Goal: Transaction & Acquisition: Obtain resource

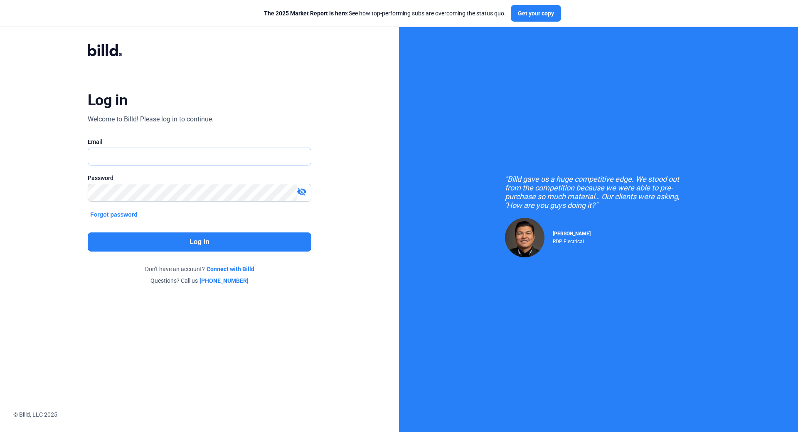
type input "[EMAIL_ADDRESS][DOMAIN_NAME]"
click at [197, 243] on button "Log in" at bounding box center [200, 241] width 224 height 19
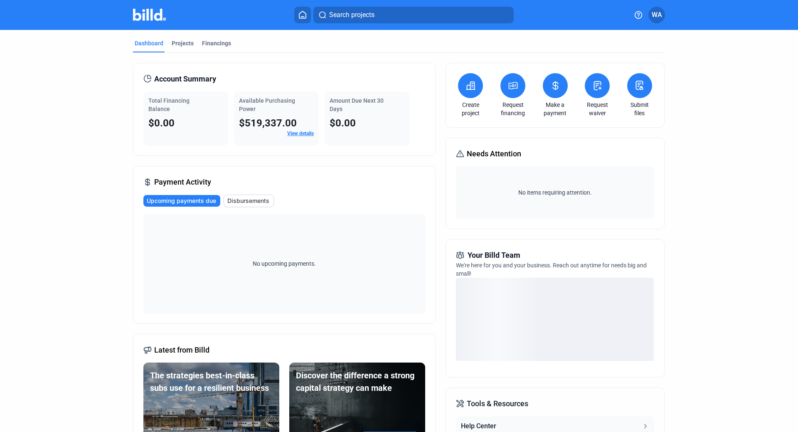
click at [508, 90] on icon at bounding box center [513, 86] width 10 height 10
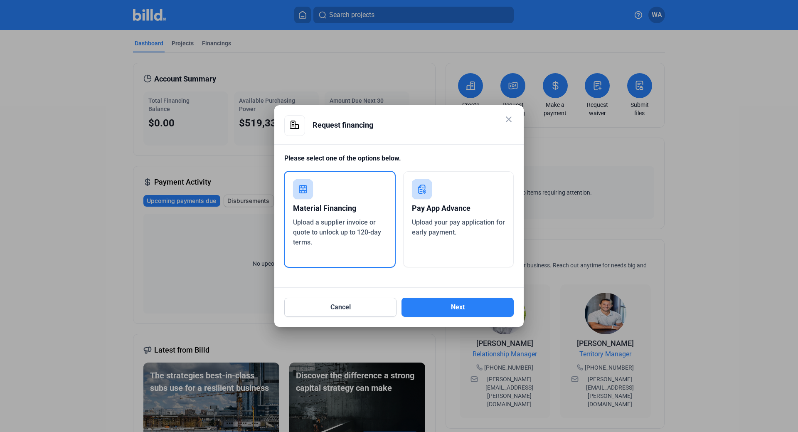
click at [436, 193] on div "Pay App Advance Upload your pay application for early payment." at bounding box center [458, 219] width 111 height 96
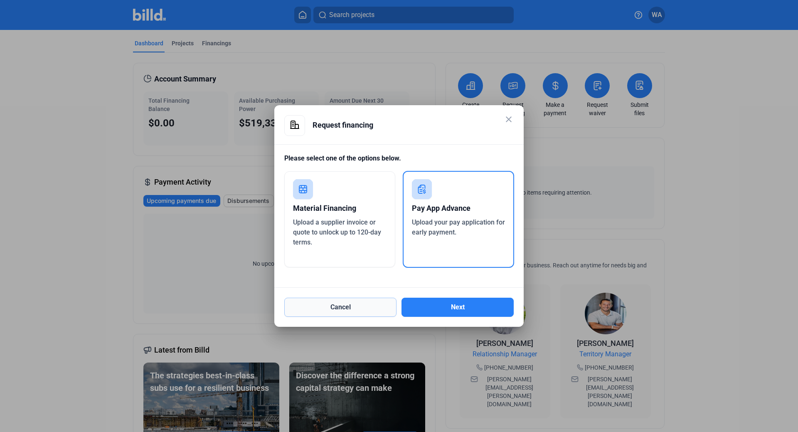
click at [363, 315] on button "Cancel" at bounding box center [340, 307] width 112 height 19
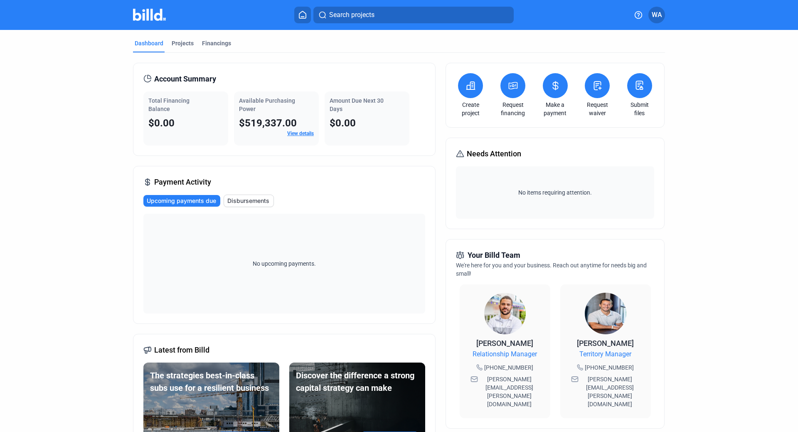
click at [296, 135] on link "View details" at bounding box center [300, 133] width 27 height 6
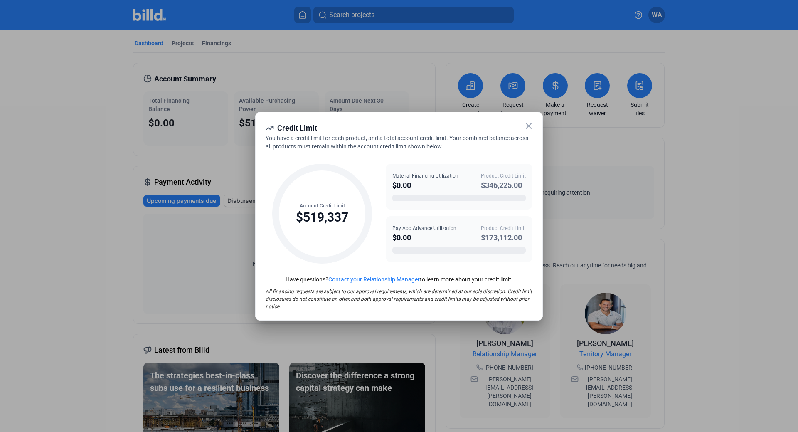
click at [526, 125] on icon at bounding box center [529, 126] width 10 height 10
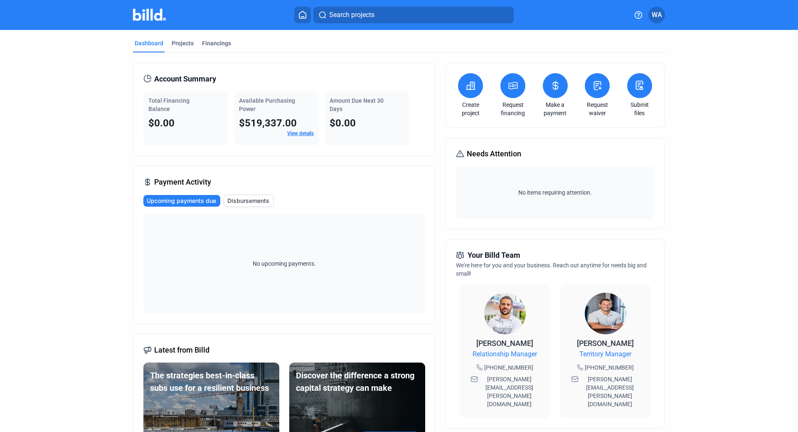
click at [504, 101] on link "Request financing" at bounding box center [512, 109] width 29 height 17
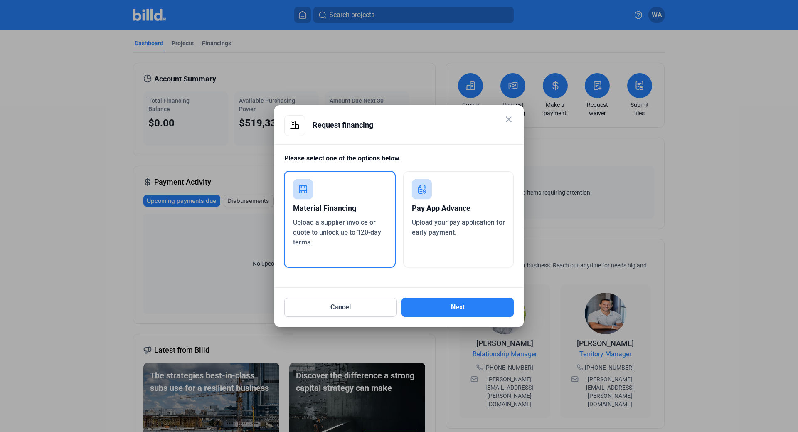
click at [421, 186] on icon at bounding box center [422, 188] width 8 height 9
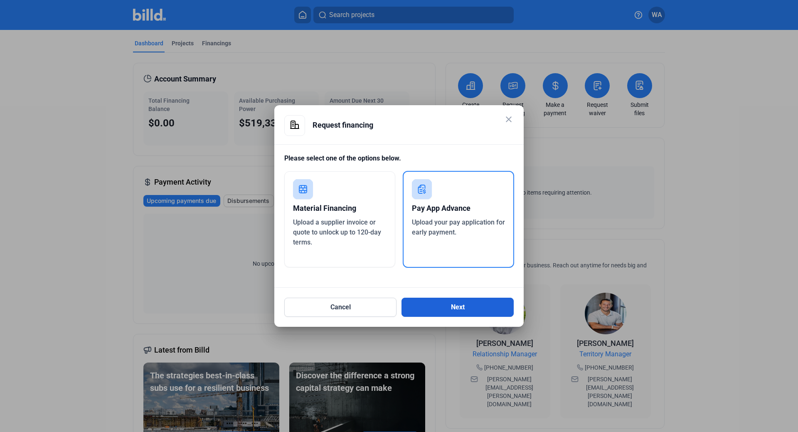
click at [452, 310] on button "Next" at bounding box center [457, 307] width 112 height 19
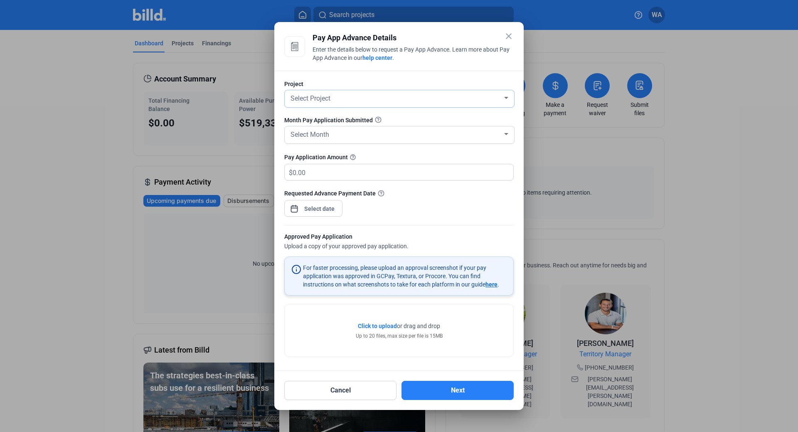
click at [507, 98] on div at bounding box center [506, 98] width 4 height 2
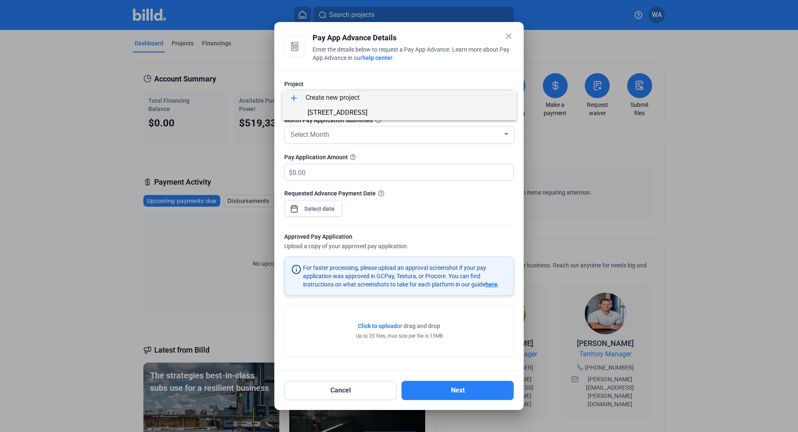
click at [367, 110] on span "[STREET_ADDRESS]" at bounding box center [337, 112] width 60 height 8
click at [358, 131] on div "Select Month" at bounding box center [396, 134] width 214 height 12
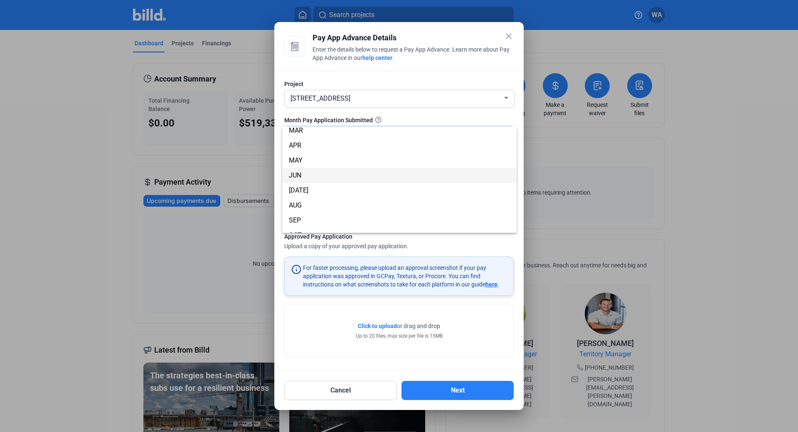
scroll to position [73, 0]
click at [307, 168] on span "AUG" at bounding box center [399, 165] width 221 height 15
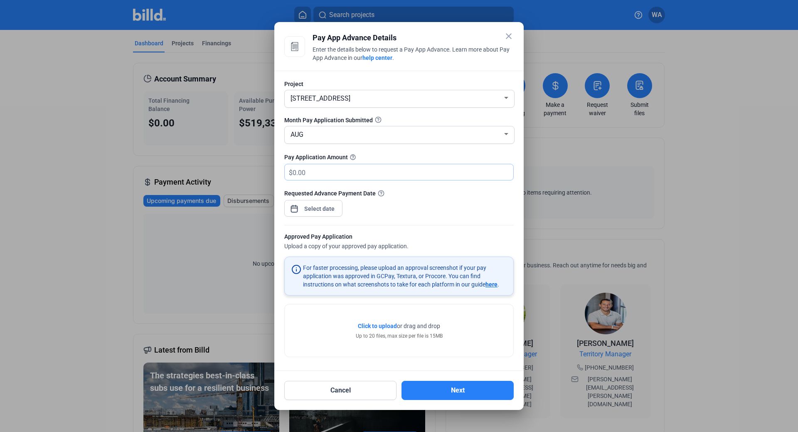
click at [311, 167] on input "text" at bounding box center [403, 172] width 221 height 16
click at [324, 170] on input "text" at bounding box center [398, 172] width 211 height 16
type input "116,185"
click at [320, 208] on div "close Pay App Advance Details Enter the details below to request a Pay App Adva…" at bounding box center [399, 216] width 798 height 432
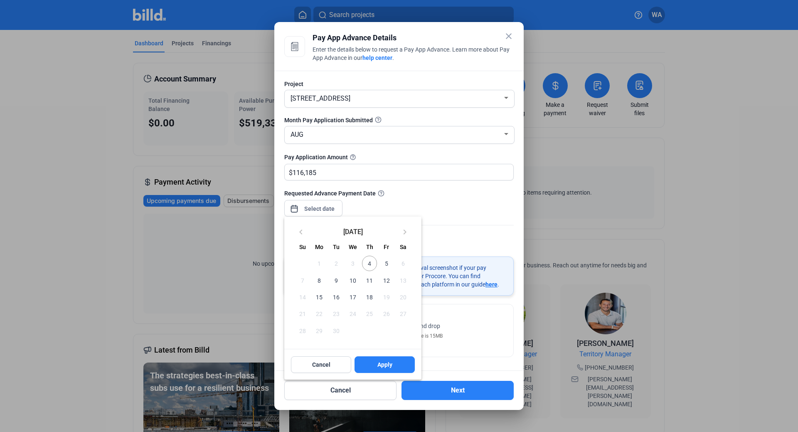
click at [353, 277] on span "10" at bounding box center [352, 280] width 15 height 15
click at [353, 281] on span "10" at bounding box center [352, 280] width 15 height 15
click at [490, 207] on div at bounding box center [399, 216] width 798 height 432
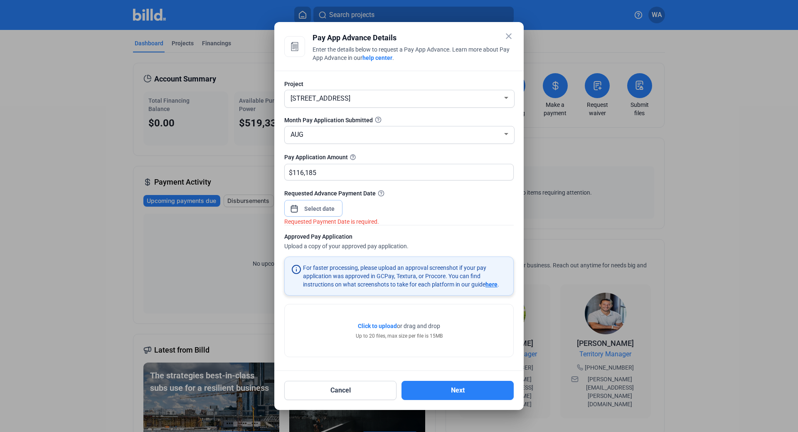
click at [317, 205] on input at bounding box center [320, 209] width 36 height 10
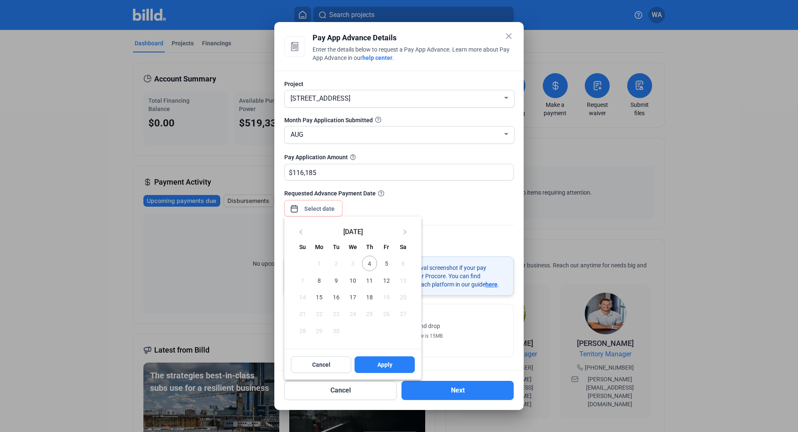
click at [356, 280] on span "10" at bounding box center [352, 280] width 15 height 15
click at [376, 365] on button "Apply" at bounding box center [384, 364] width 60 height 17
type input "[DATE]"
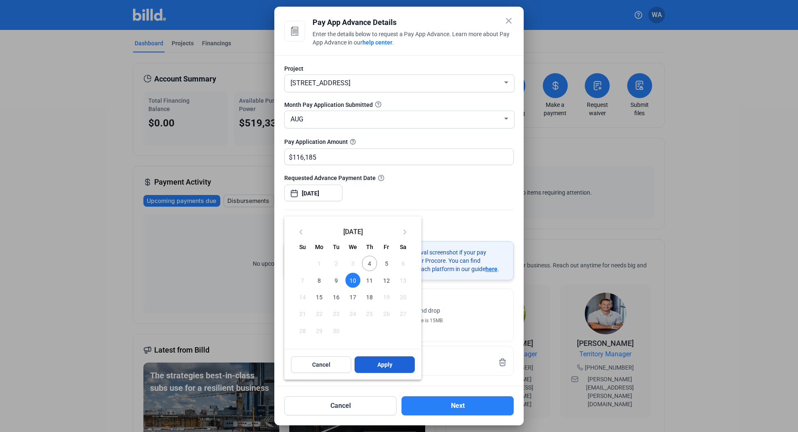
click at [385, 366] on span "Apply" at bounding box center [384, 364] width 15 height 8
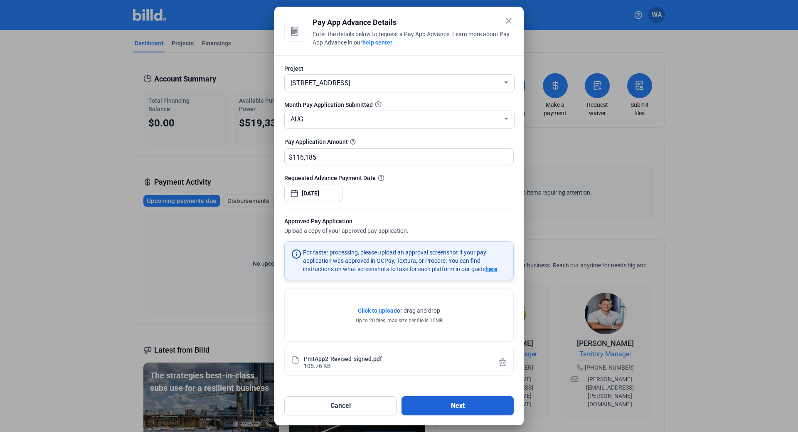
click at [451, 411] on button "Next" at bounding box center [457, 405] width 112 height 19
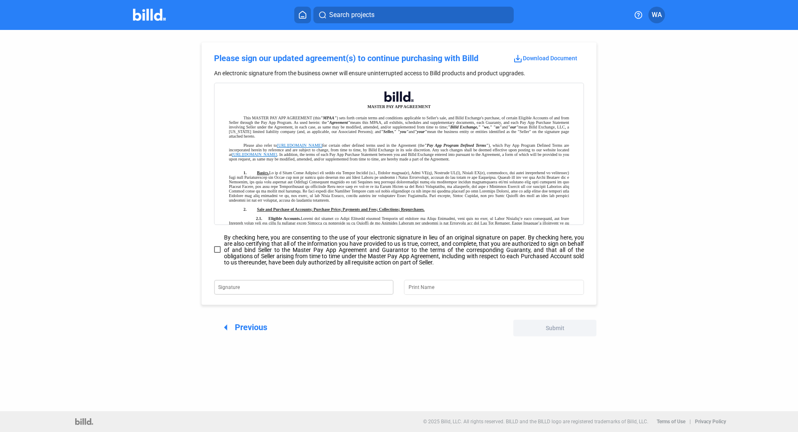
click at [249, 294] on div "Signature" at bounding box center [298, 286] width 161 height 17
click at [435, 285] on input "Print Name" at bounding box center [488, 286] width 161 height 12
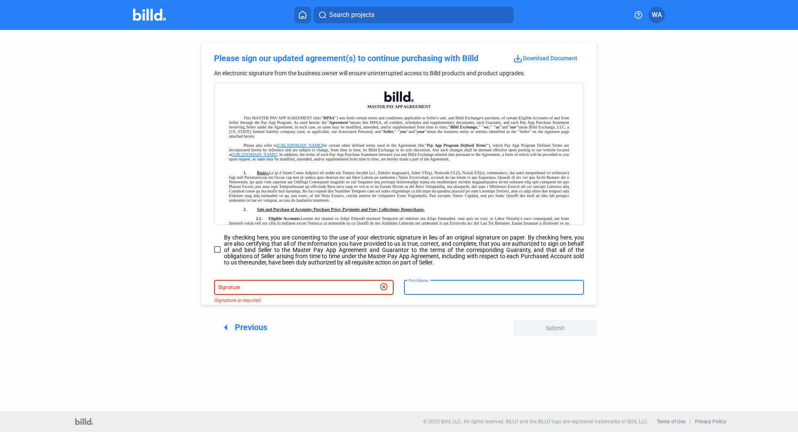
click at [321, 285] on input "Signature" at bounding box center [298, 286] width 161 height 12
click at [427, 287] on input "Print Name" at bounding box center [493, 286] width 171 height 12
click at [216, 253] on span at bounding box center [217, 249] width 7 height 7
click at [0, 0] on input "By checking here, you are consenting to the use of your electronic signature in…" at bounding box center [0, 0] width 0 height 0
click at [234, 277] on div at bounding box center [399, 274] width 370 height 8
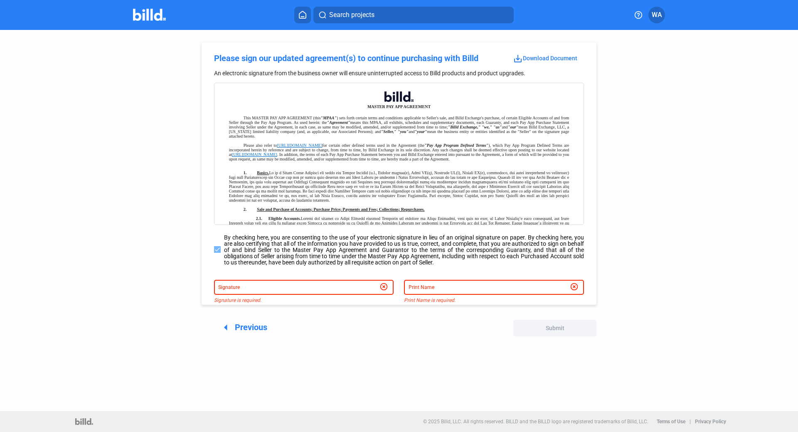
click at [260, 285] on input "Signature" at bounding box center [298, 286] width 161 height 12
click at [434, 292] on input "Print Name" at bounding box center [493, 286] width 171 height 12
type input "[PERSON_NAME]"
click at [556, 174] on div "1. Basics." at bounding box center [399, 186] width 340 height 32
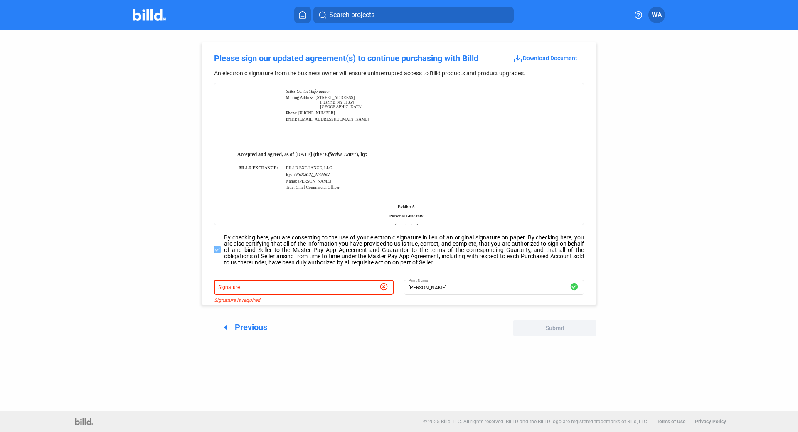
scroll to position [3620, 0]
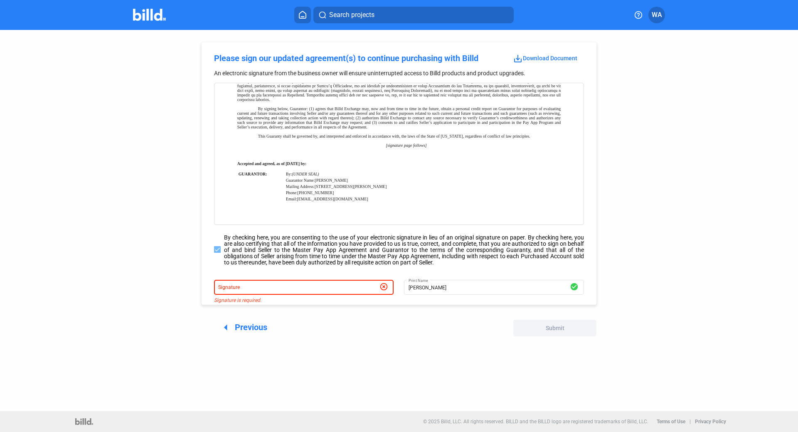
click at [248, 283] on input "Signature" at bounding box center [298, 286] width 161 height 12
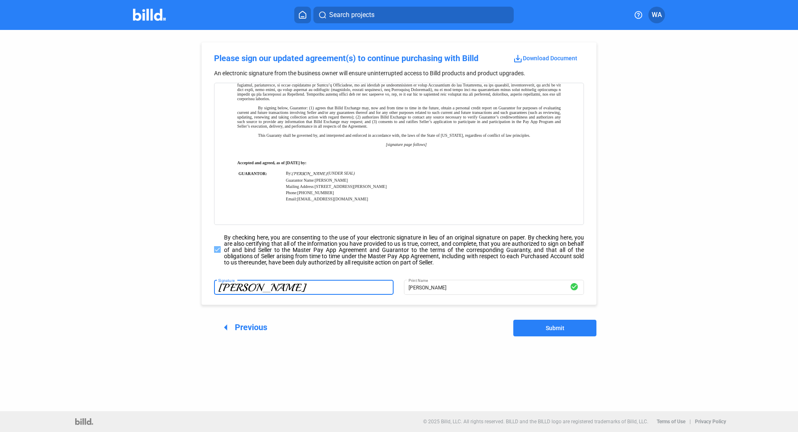
type input "[PERSON_NAME]"
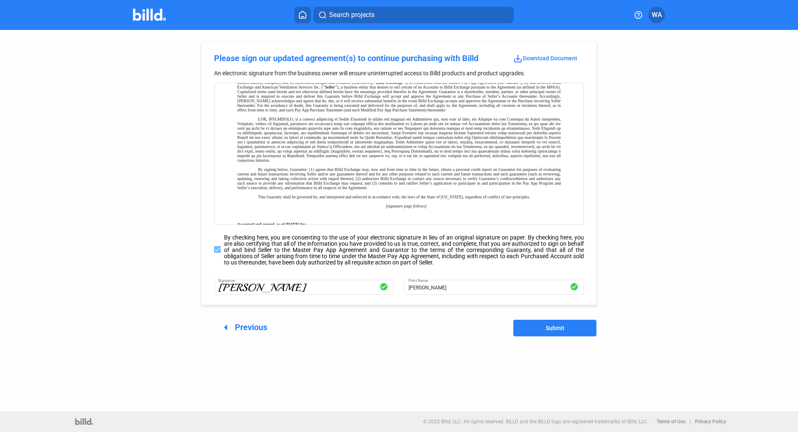
scroll to position [3579, 0]
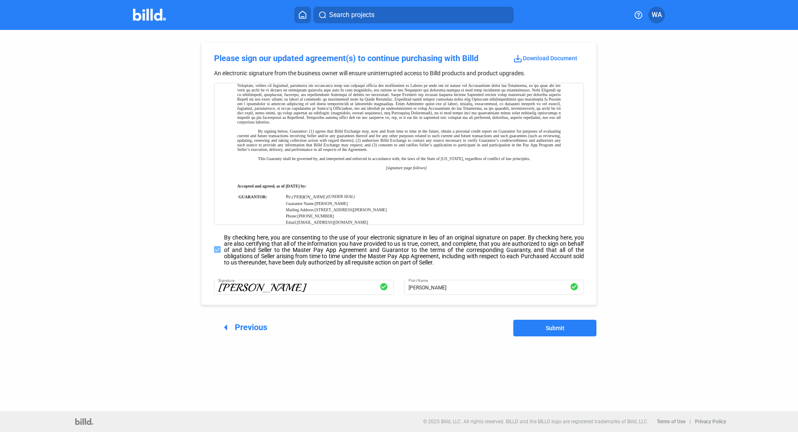
drag, startPoint x: 549, startPoint y: 327, endPoint x: 734, endPoint y: 269, distance: 194.0
click at [549, 327] on span "Submit" at bounding box center [555, 328] width 19 height 7
click at [271, 290] on input "[PERSON_NAME]" at bounding box center [298, 286] width 161 height 12
drag, startPoint x: 459, startPoint y: 290, endPoint x: 425, endPoint y: 288, distance: 33.7
click at [425, 288] on input "[PERSON_NAME]" at bounding box center [493, 286] width 171 height 12
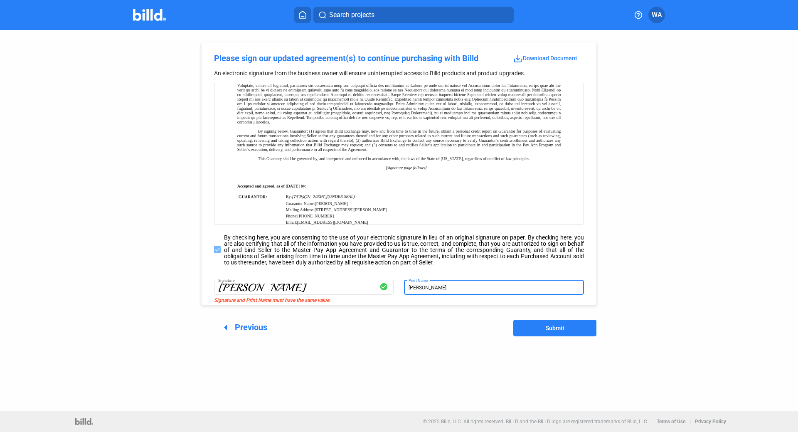
type input "[PERSON_NAME]"
click at [558, 331] on span "Submit" at bounding box center [555, 328] width 19 height 7
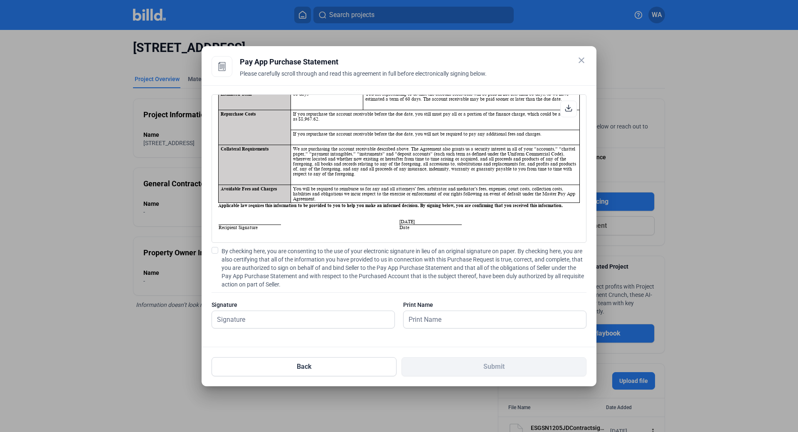
scroll to position [166, 0]
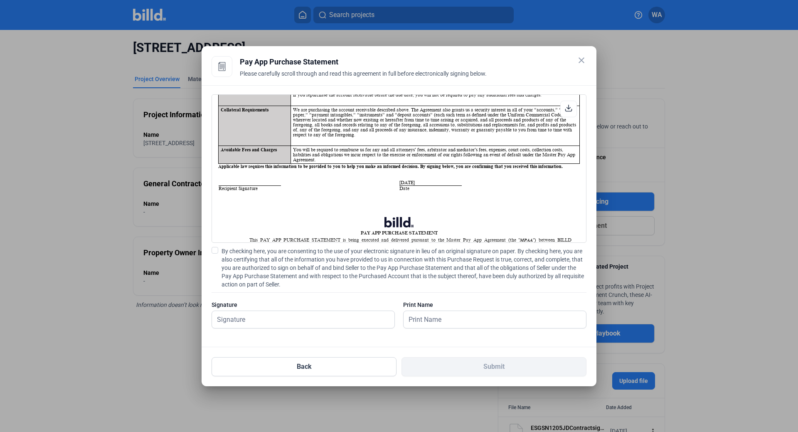
click at [246, 179] on td "Recipient Signature" at bounding box center [308, 185] width 181 height 12
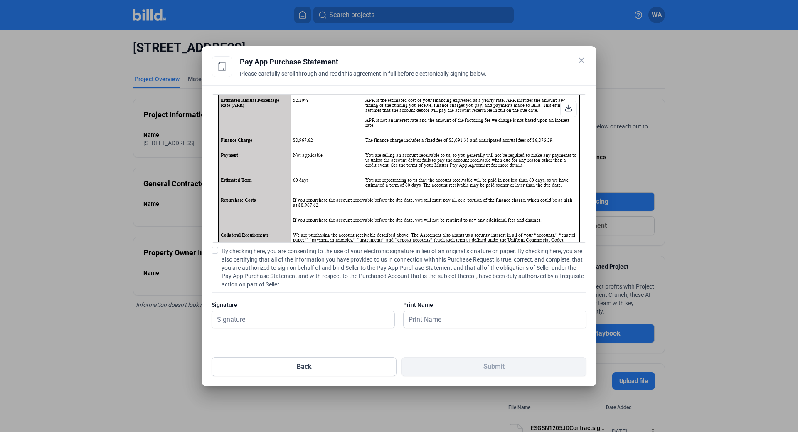
scroll to position [42, 0]
click at [413, 197] on td "If you repurchase the account receivable before the due date, you still must pa…" at bounding box center [434, 205] width 289 height 20
click at [217, 248] on span at bounding box center [214, 250] width 7 height 7
click at [0, 0] on input "By checking here, you are consenting to the use of your electronic signature in…" at bounding box center [0, 0] width 0 height 0
click at [254, 325] on input "text" at bounding box center [298, 319] width 173 height 17
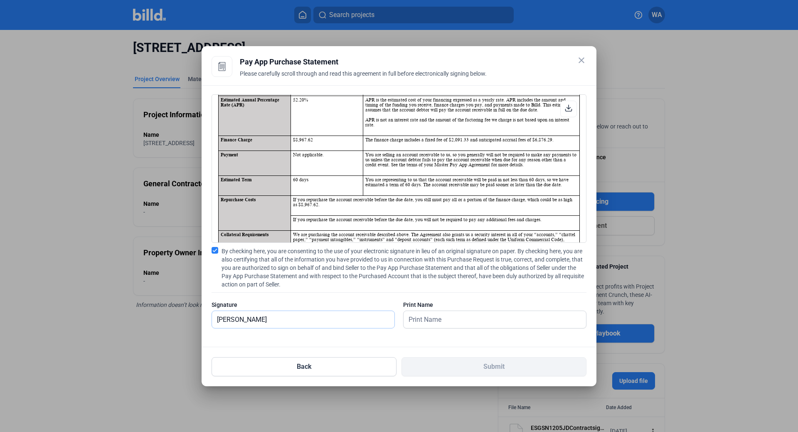
type input "[PERSON_NAME]"
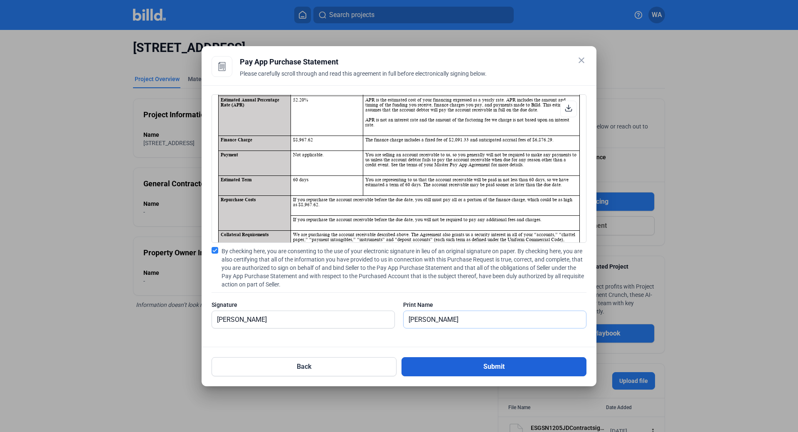
type input "[PERSON_NAME]"
click at [486, 375] on button "Submit" at bounding box center [493, 366] width 185 height 19
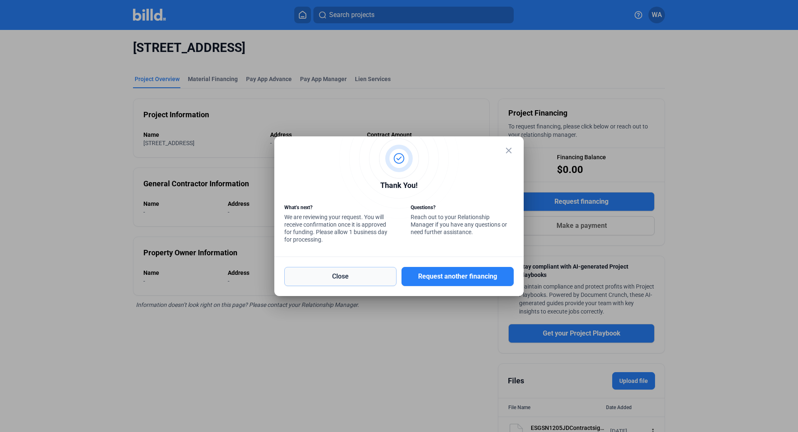
click at [340, 284] on button "Close" at bounding box center [340, 276] width 112 height 19
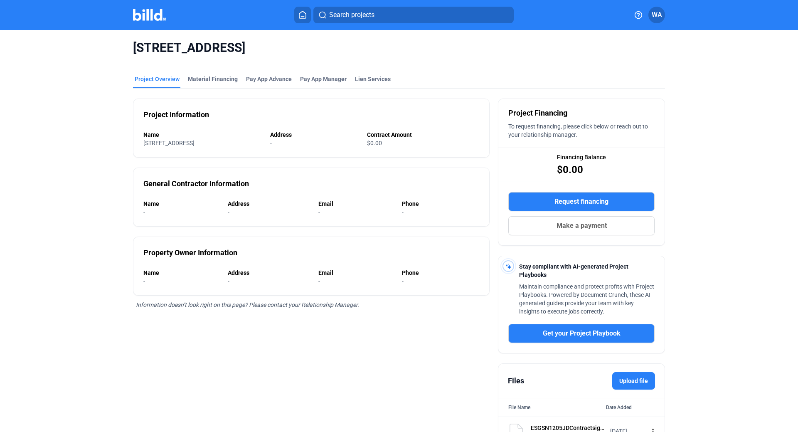
click at [770, 204] on div "[STREET_ADDRESS] - WSUR Brownstone Project Overview Material Financing Pay App …" at bounding box center [399, 243] width 798 height 427
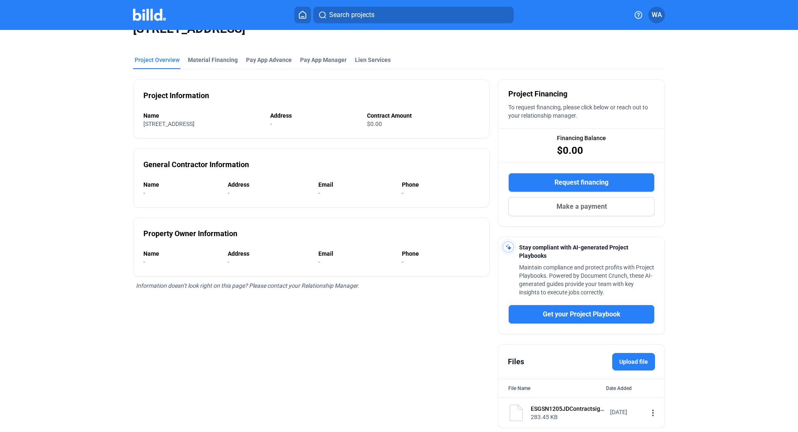
scroll to position [47, 0]
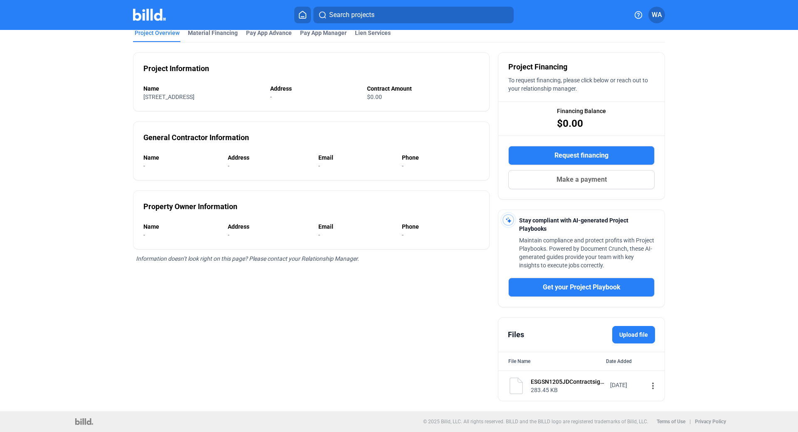
click at [740, 205] on div "[STREET_ADDRESS] - WSUR Brownstone Project Overview Material Financing Pay App …" at bounding box center [399, 197] width 798 height 427
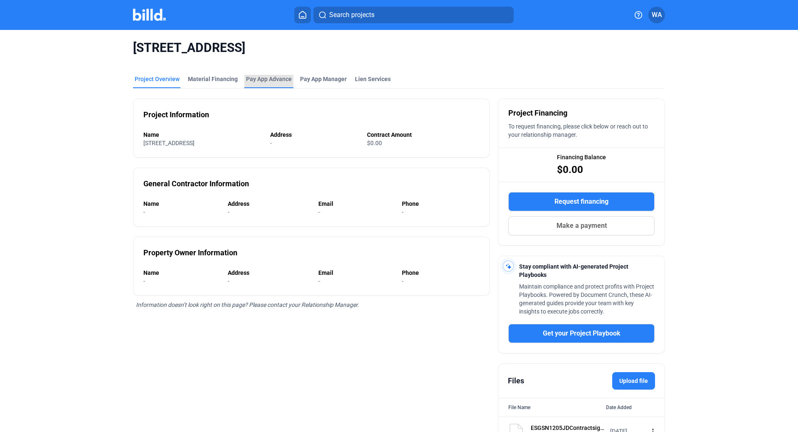
click at [261, 77] on div "Pay App Advance" at bounding box center [269, 79] width 46 height 8
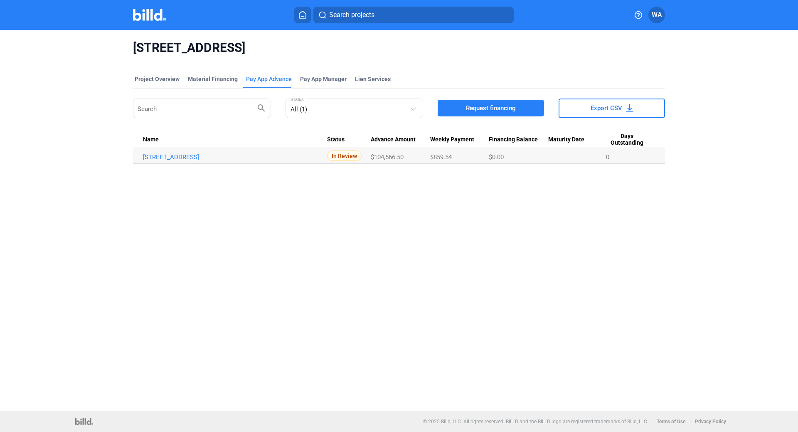
click at [745, 123] on div "[STREET_ADDRESS] - WSUR Brownstone Project Overview Material Financing Pay App …" at bounding box center [399, 220] width 798 height 381
click at [653, 16] on span "WA" at bounding box center [657, 15] width 10 height 10
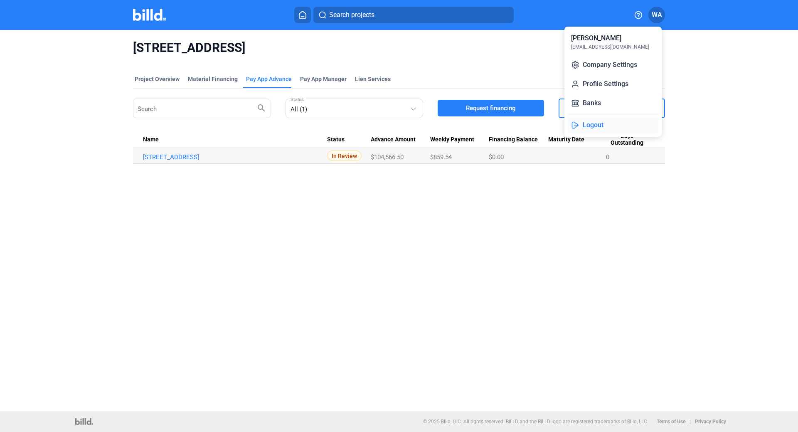
click at [591, 128] on button "Logout" at bounding box center [613, 125] width 91 height 17
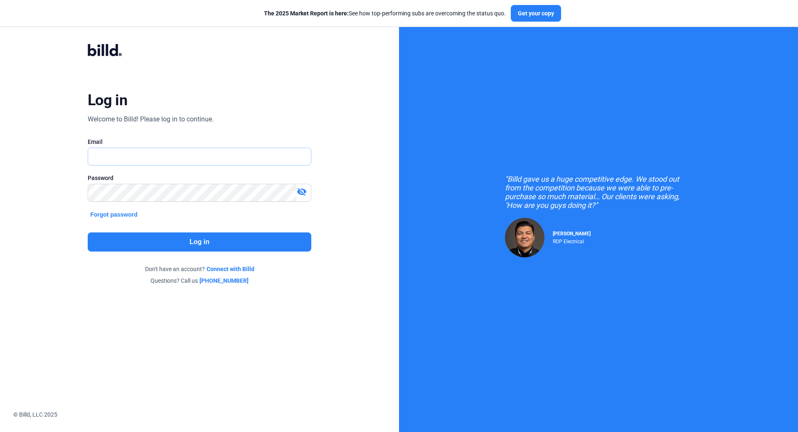
type input "[EMAIL_ADDRESS][DOMAIN_NAME]"
